Goal: Information Seeking & Learning: Learn about a topic

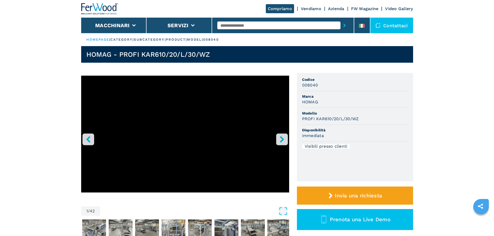
click at [245, 20] on div at bounding box center [282, 25] width 131 height 12
click at [243, 22] on input "text" at bounding box center [278, 26] width 123 height 8
type input "******"
click at [341, 19] on button "submit-button" at bounding box center [345, 25] width 8 height 12
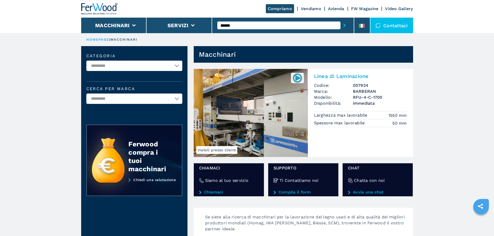
click at [296, 101] on img at bounding box center [251, 113] width 114 height 88
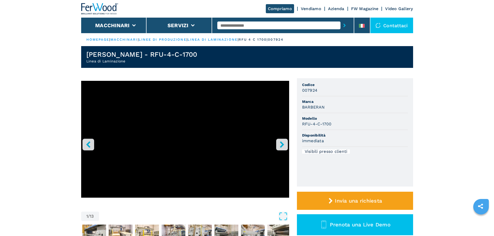
click at [279, 143] on icon "right-button" at bounding box center [282, 144] width 6 height 6
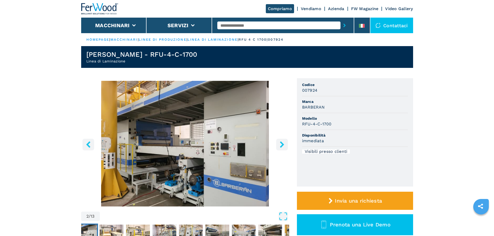
click at [279, 143] on icon "right-button" at bounding box center [282, 144] width 6 height 6
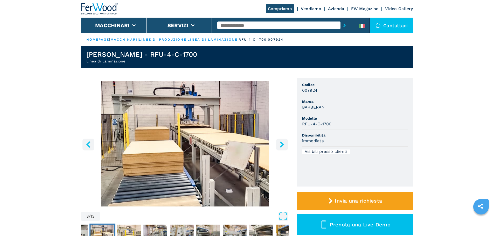
click at [279, 143] on icon "right-button" at bounding box center [282, 144] width 6 height 6
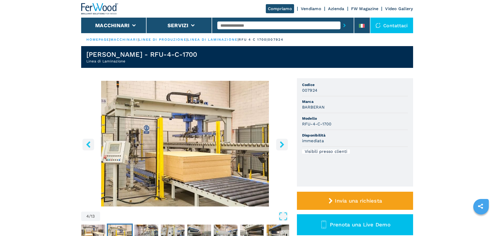
click at [279, 143] on icon "right-button" at bounding box center [282, 144] width 6 height 6
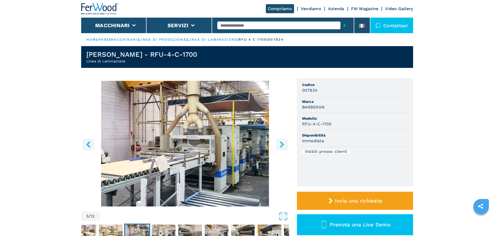
click at [279, 143] on icon "right-button" at bounding box center [282, 144] width 6 height 6
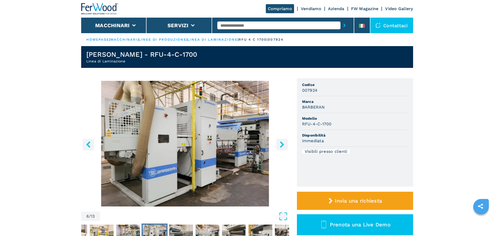
click at [279, 143] on icon "right-button" at bounding box center [282, 144] width 6 height 6
